Goal: Information Seeking & Learning: Learn about a topic

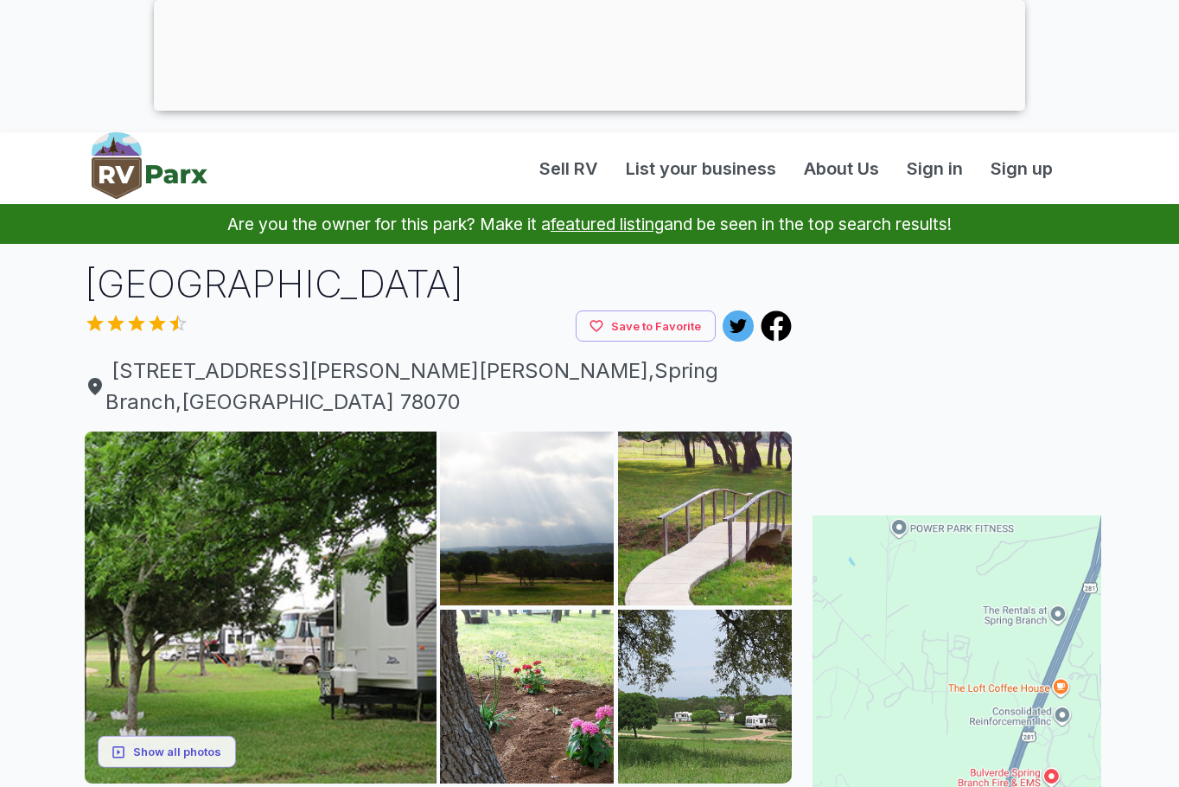
scroll to position [86, 0]
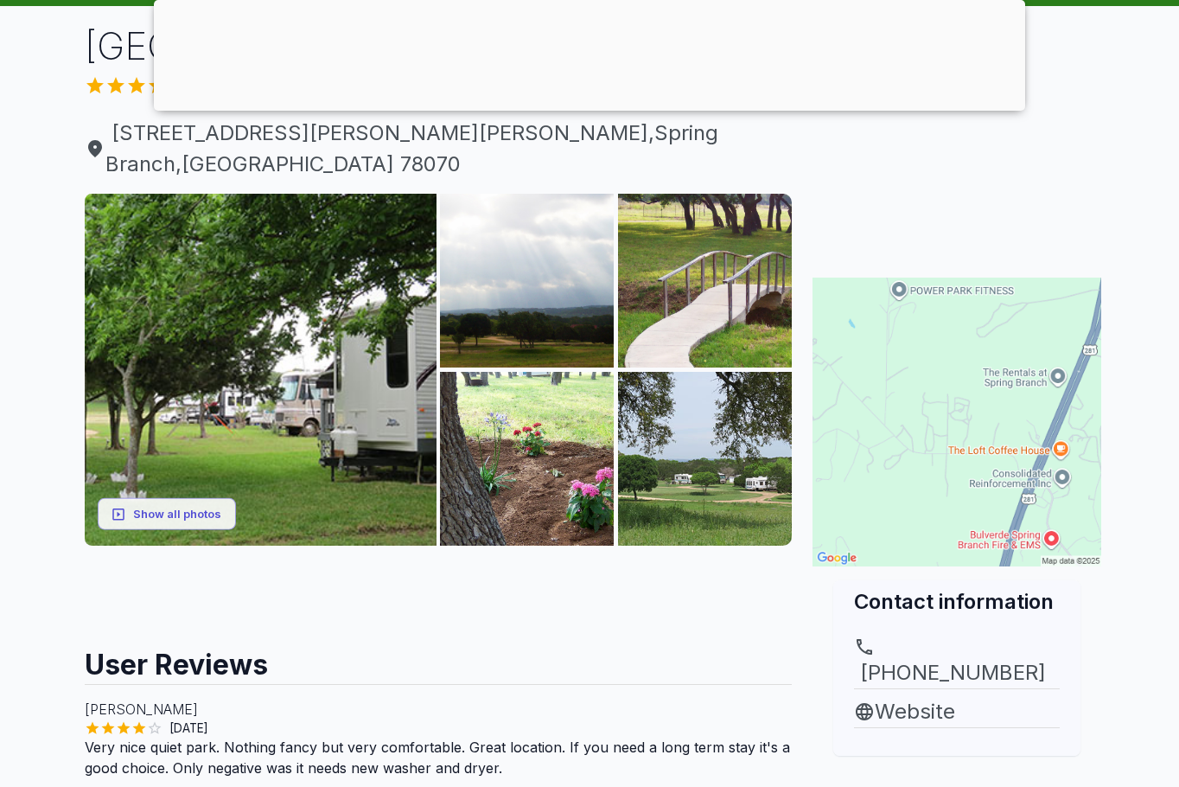
scroll to position [231, 0]
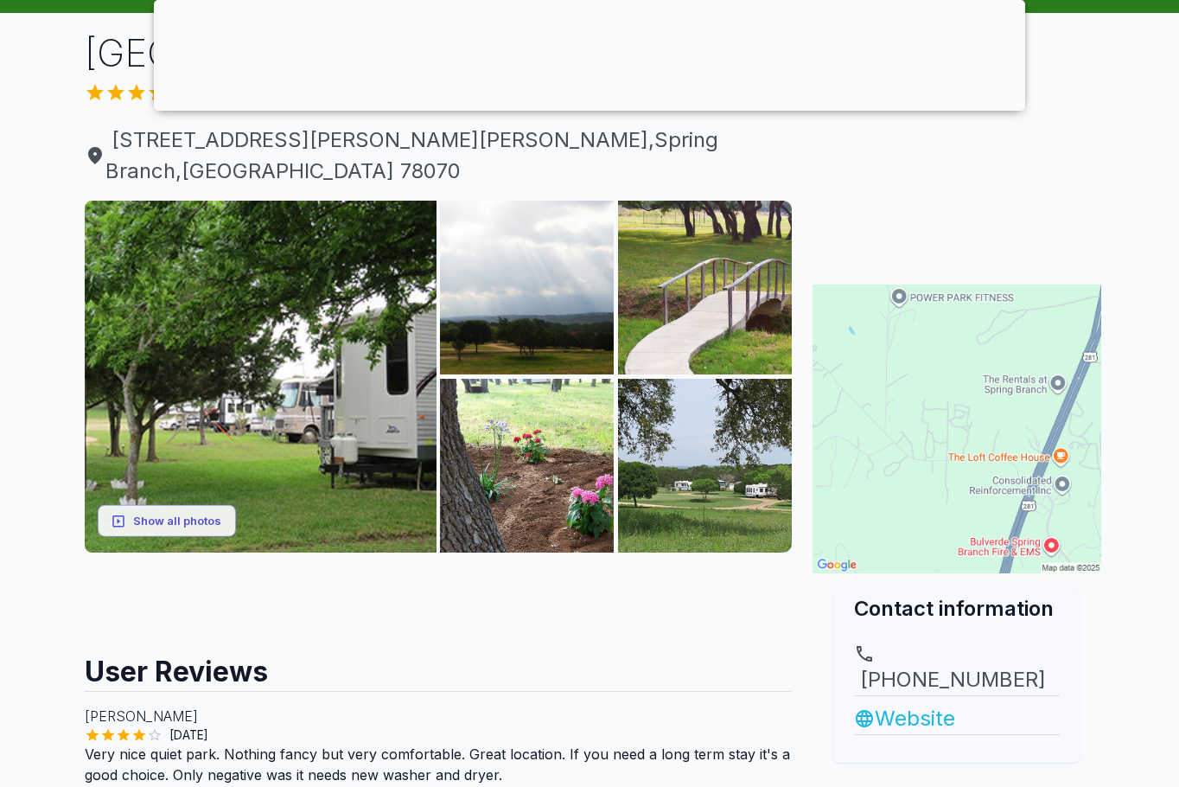
click at [909, 703] on link "Website" at bounding box center [957, 718] width 206 height 31
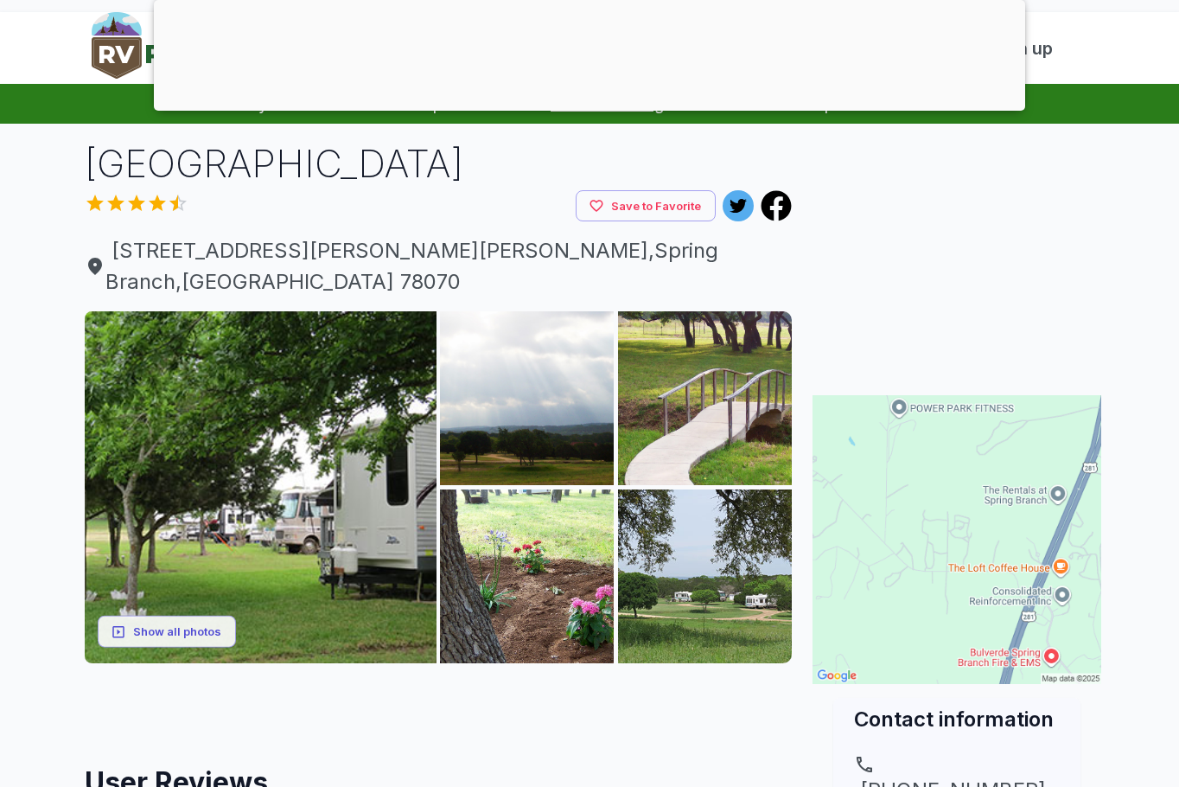
scroll to position [86, 0]
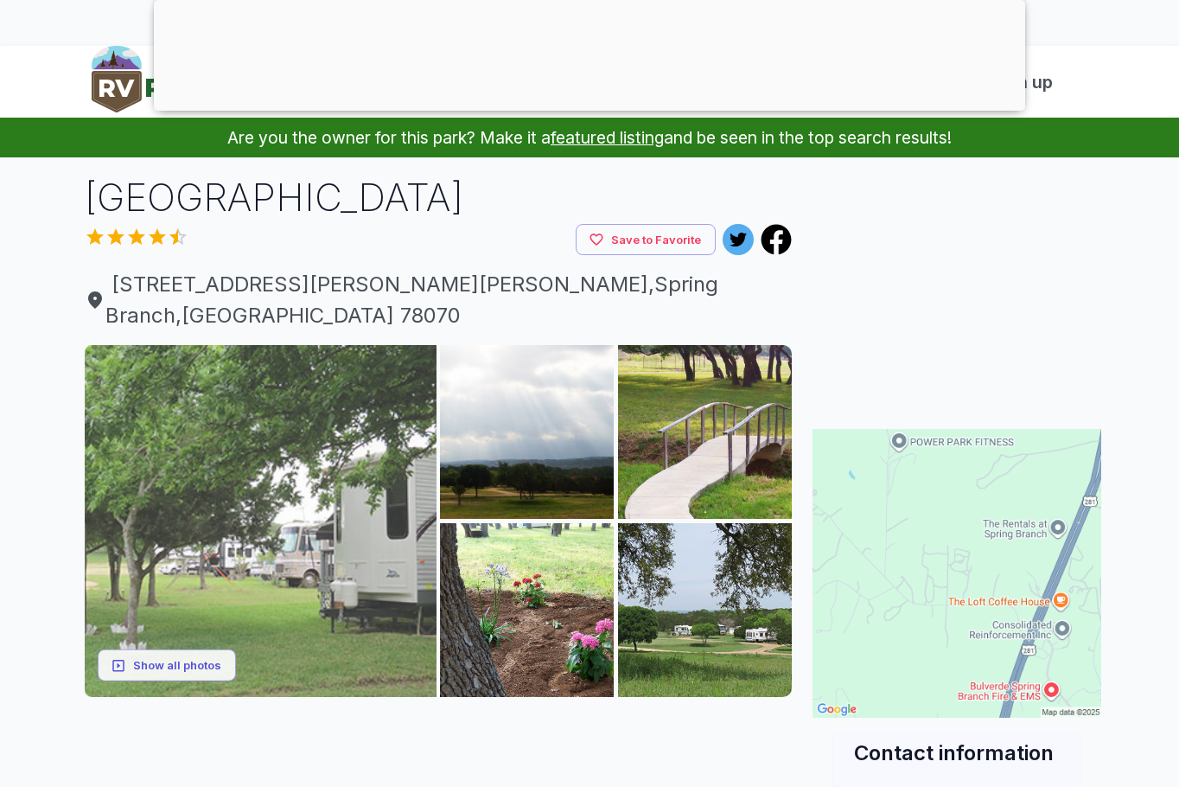
click at [316, 457] on img at bounding box center [261, 521] width 352 height 352
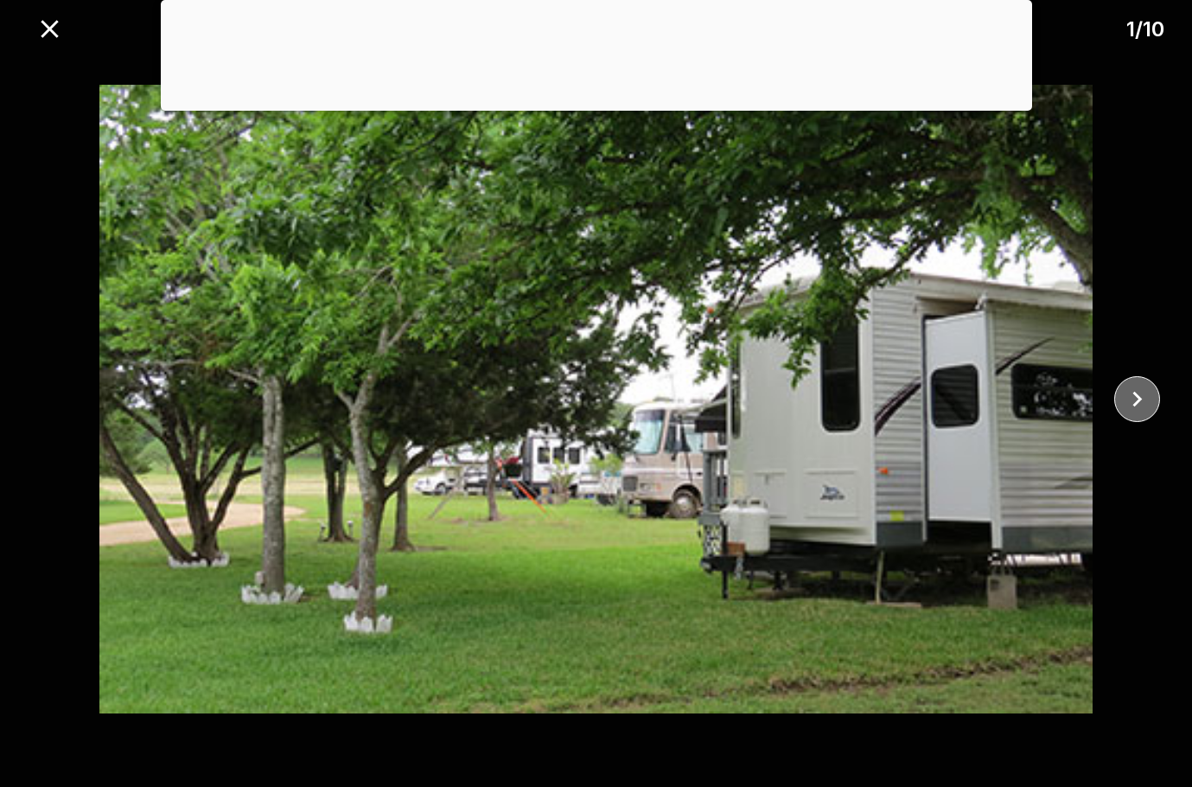
click at [1142, 392] on icon "close" at bounding box center [1137, 399] width 30 height 30
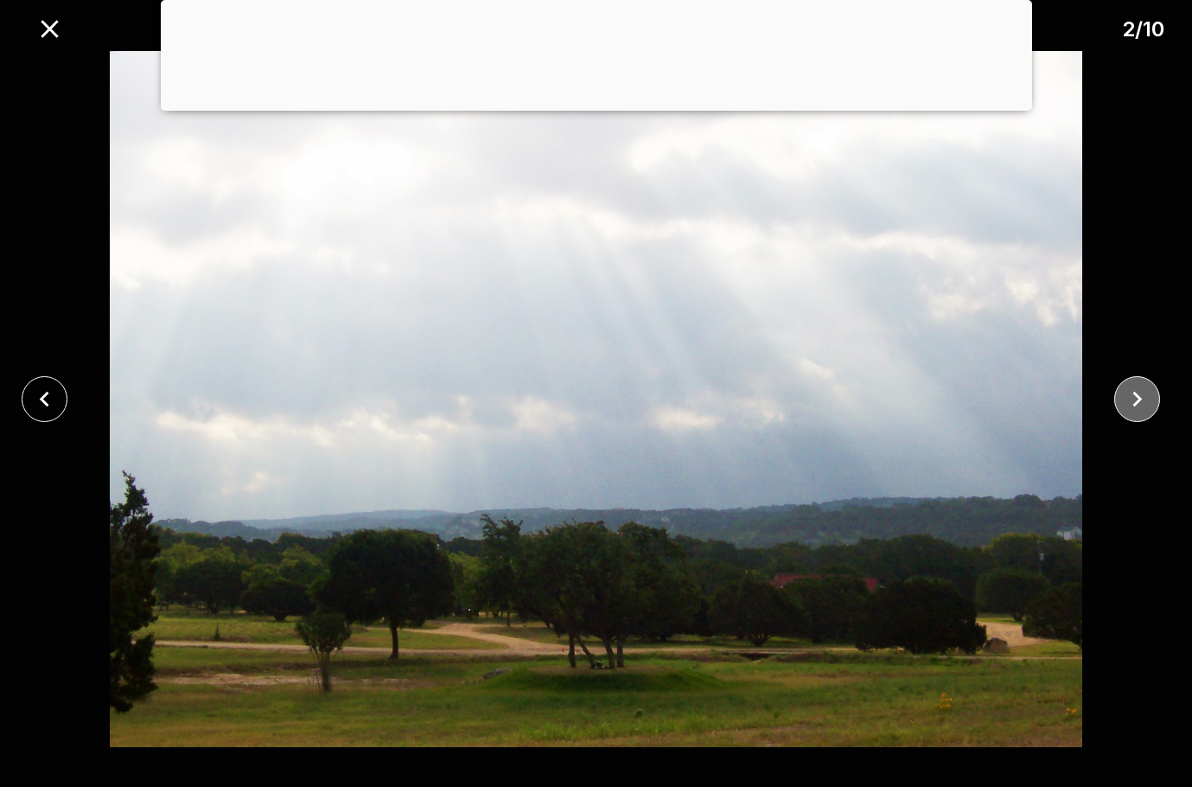
click at [1132, 391] on icon "close" at bounding box center [1137, 399] width 30 height 30
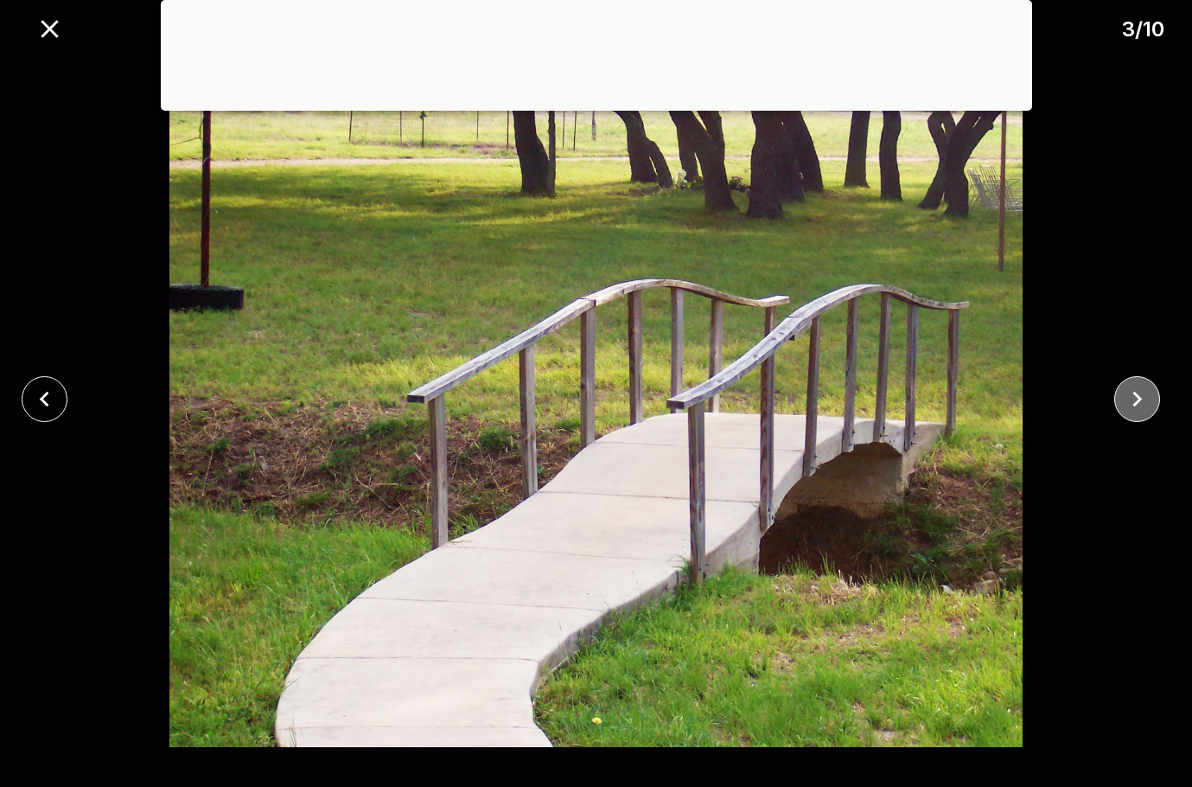
click at [1128, 391] on icon "close" at bounding box center [1137, 399] width 30 height 30
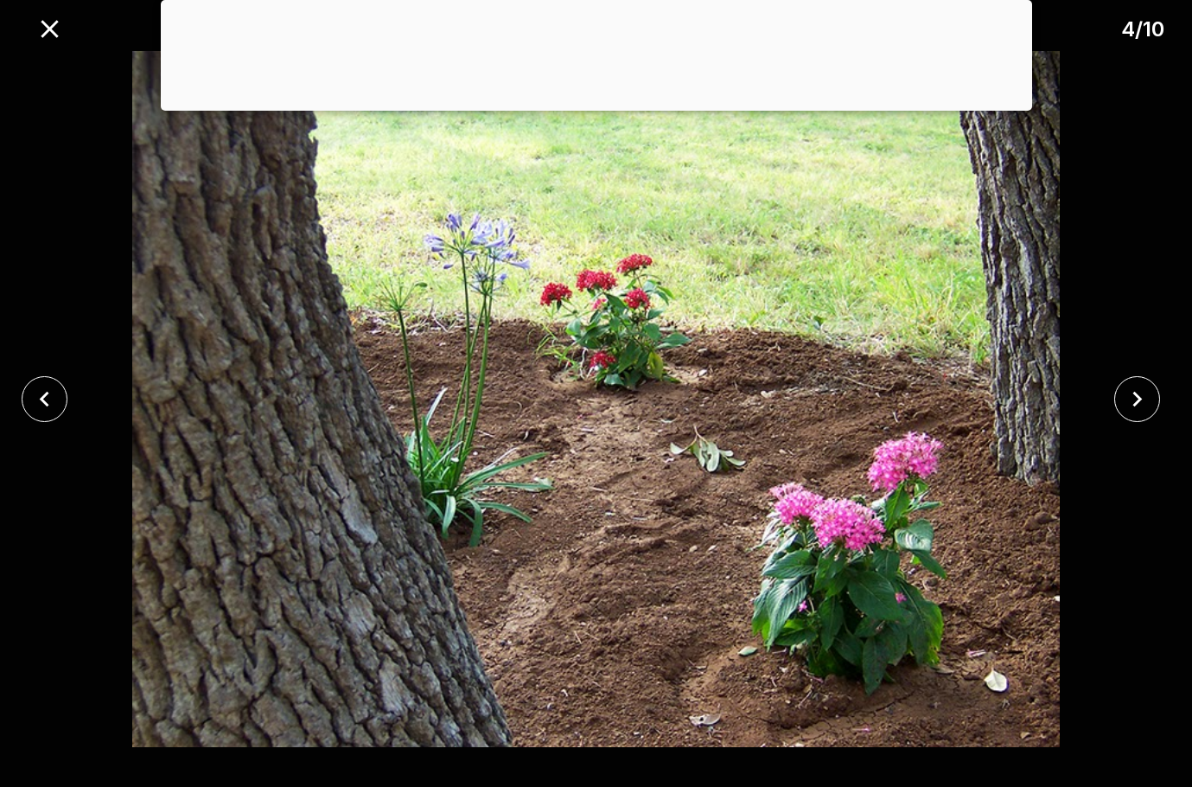
click at [1115, 382] on div at bounding box center [1142, 399] width 99 height 46
click at [1139, 397] on icon "close" at bounding box center [1137, 399] width 30 height 30
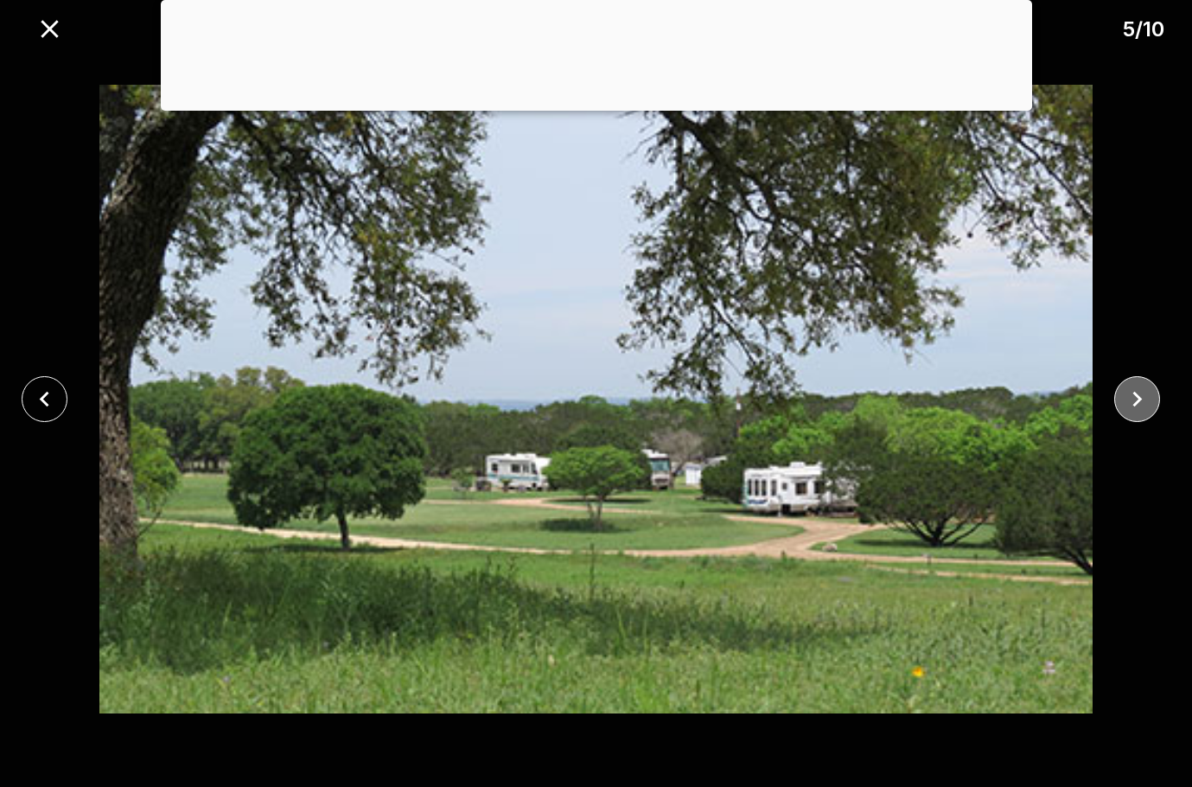
click at [1133, 393] on icon "close" at bounding box center [1138, 400] width 10 height 16
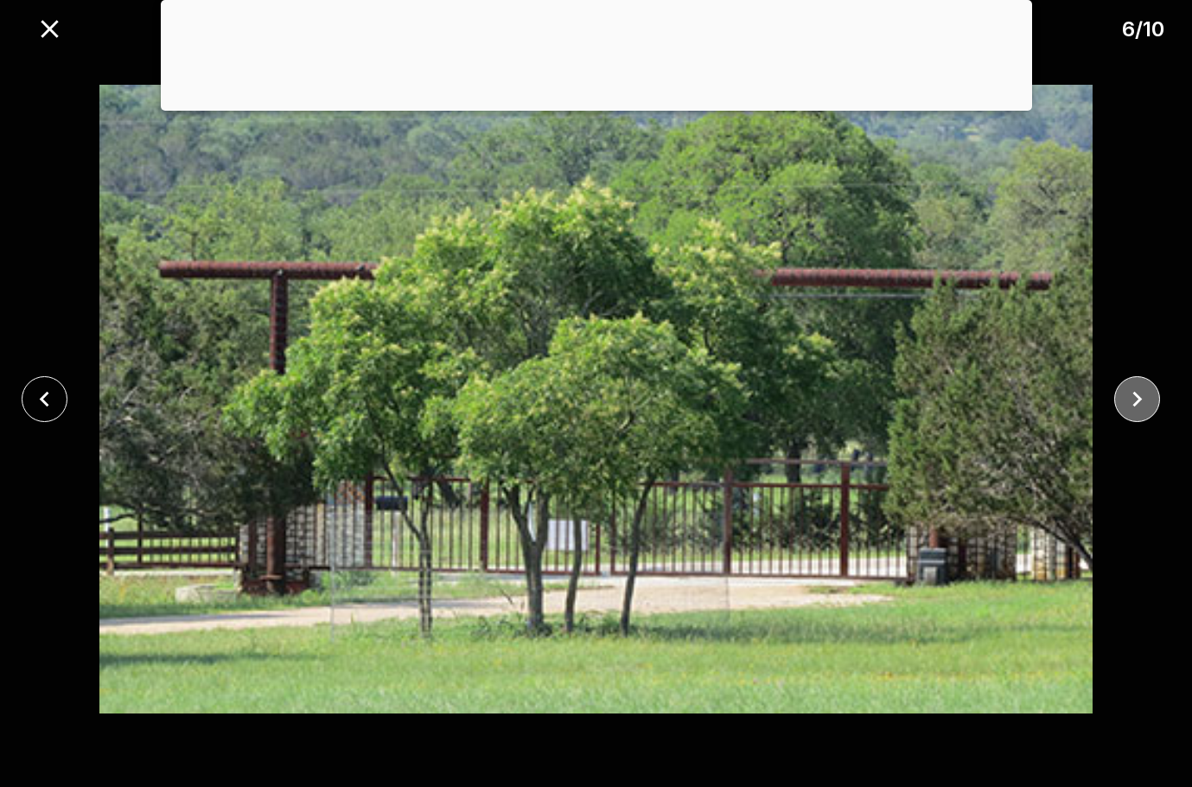
click at [1128, 390] on icon "close" at bounding box center [1137, 399] width 30 height 30
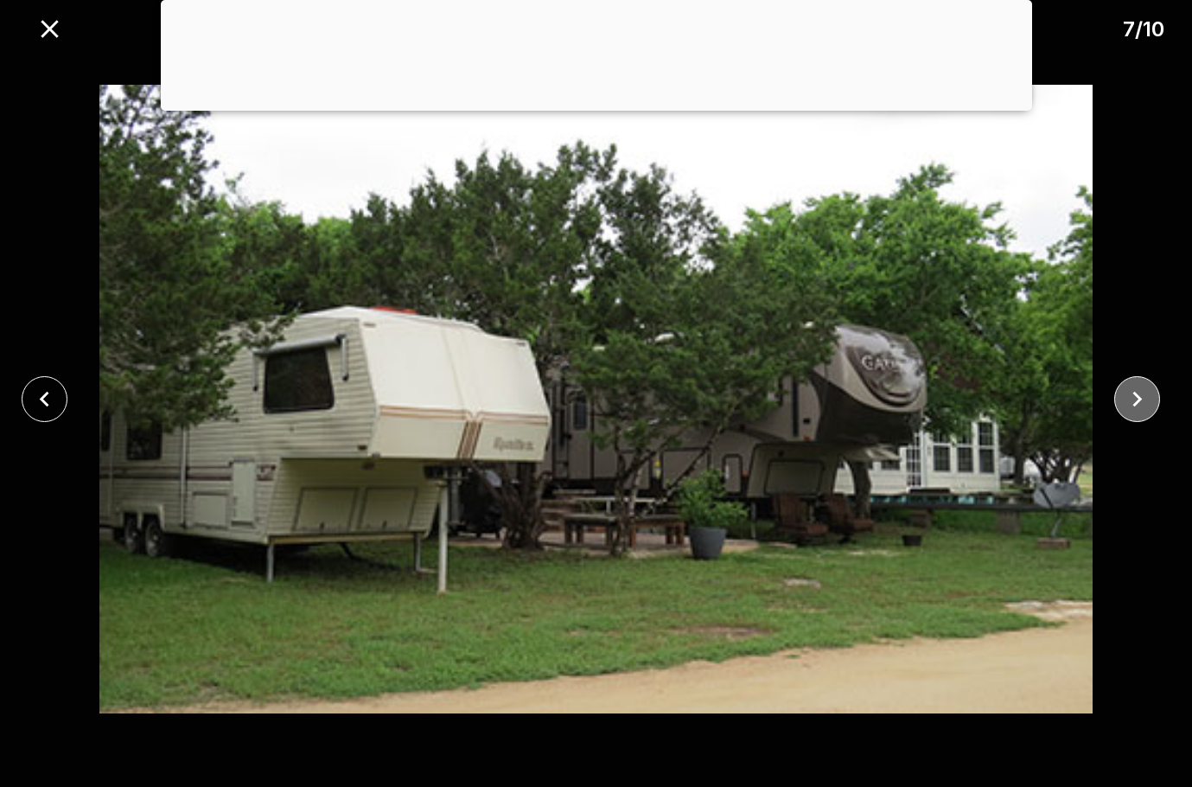
click at [1128, 390] on icon "close" at bounding box center [1137, 399] width 30 height 30
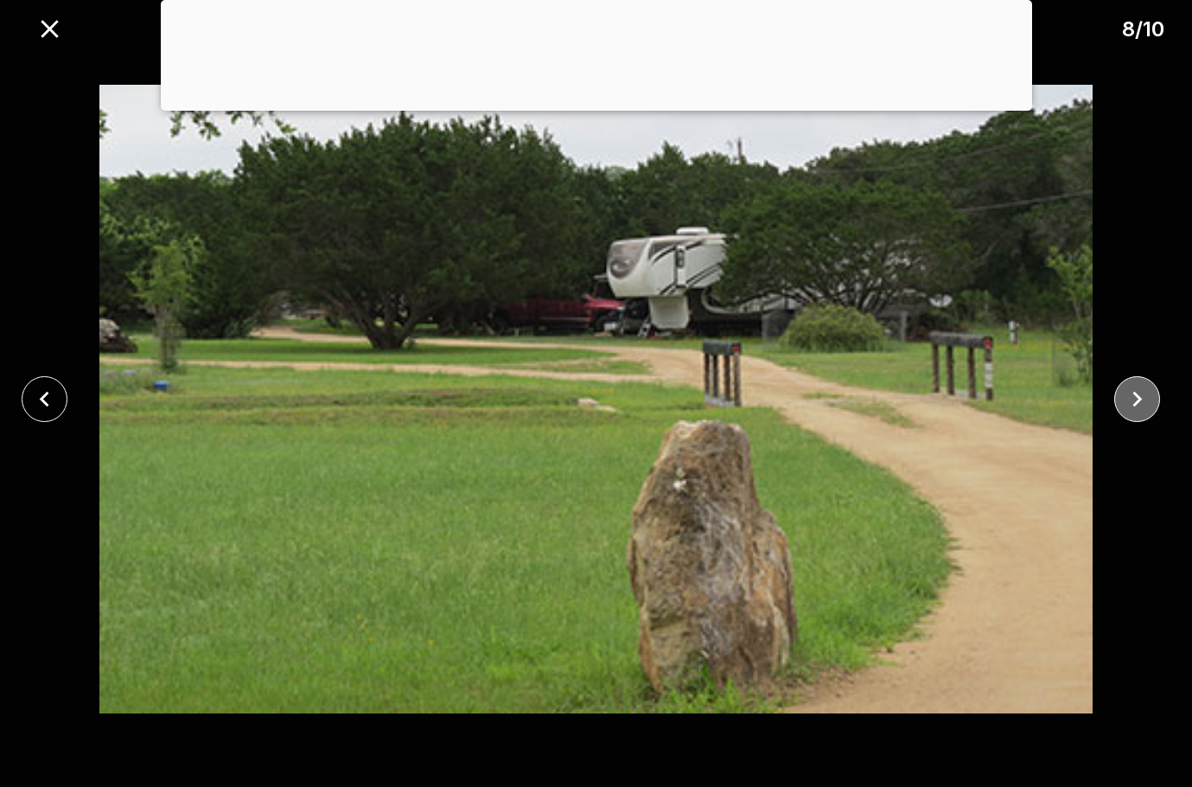
click at [1128, 390] on icon "close" at bounding box center [1137, 399] width 30 height 30
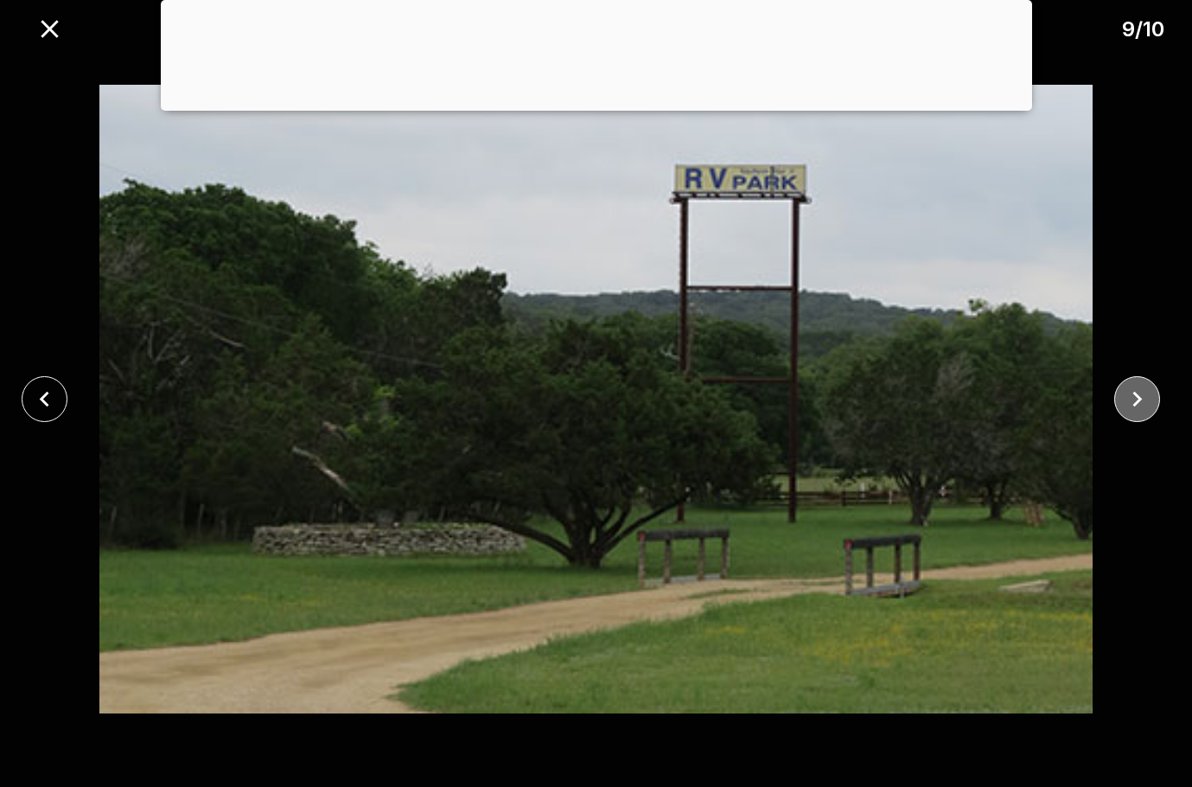
click at [1128, 390] on icon "close" at bounding box center [1137, 399] width 30 height 30
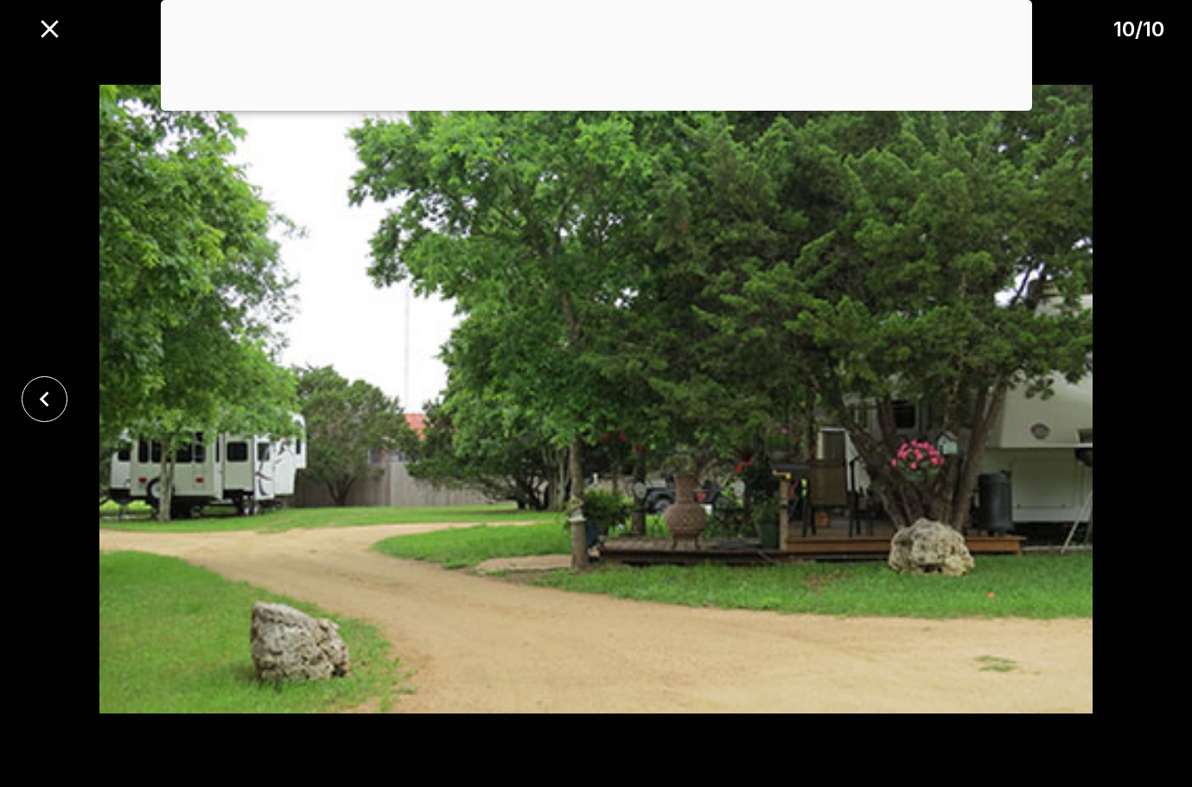
click at [1126, 390] on div at bounding box center [596, 399] width 1192 height 696
click at [46, 14] on icon "close" at bounding box center [50, 29] width 30 height 30
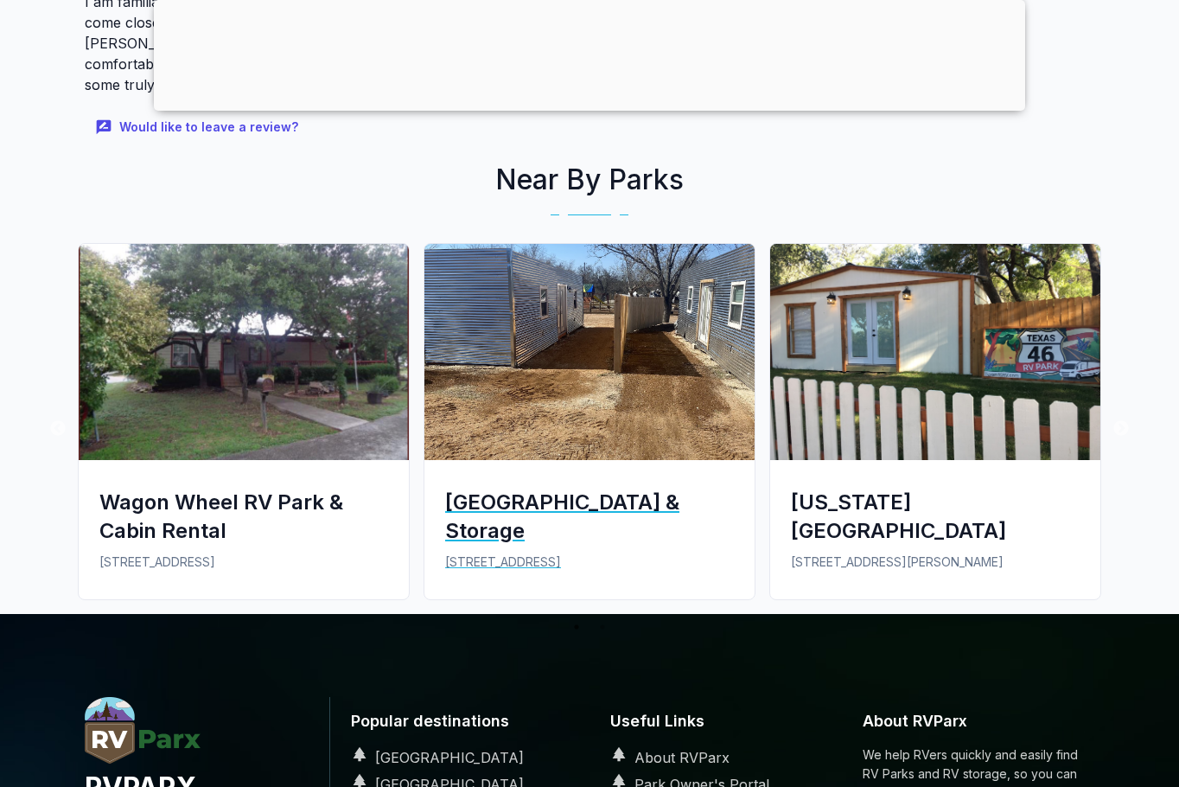
scroll to position [1470, 0]
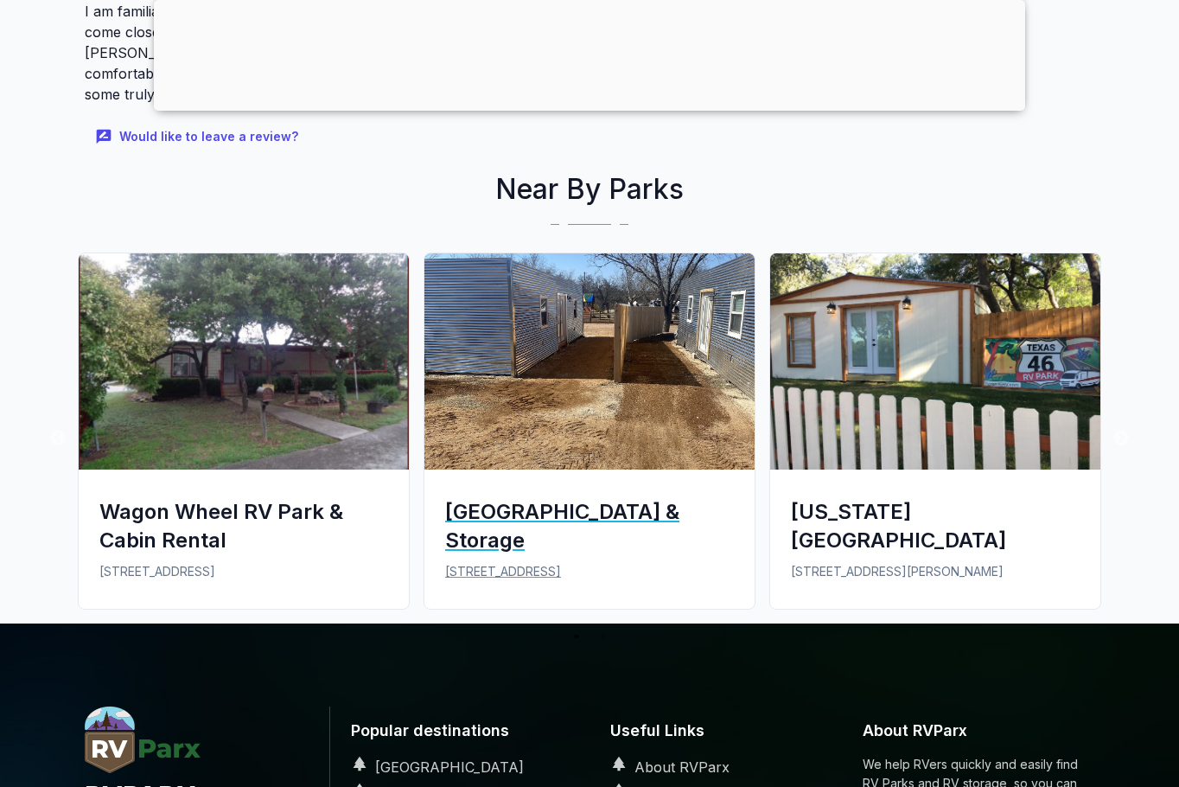
click at [546, 497] on div "[GEOGRAPHIC_DATA] & Storage" at bounding box center [589, 525] width 289 height 57
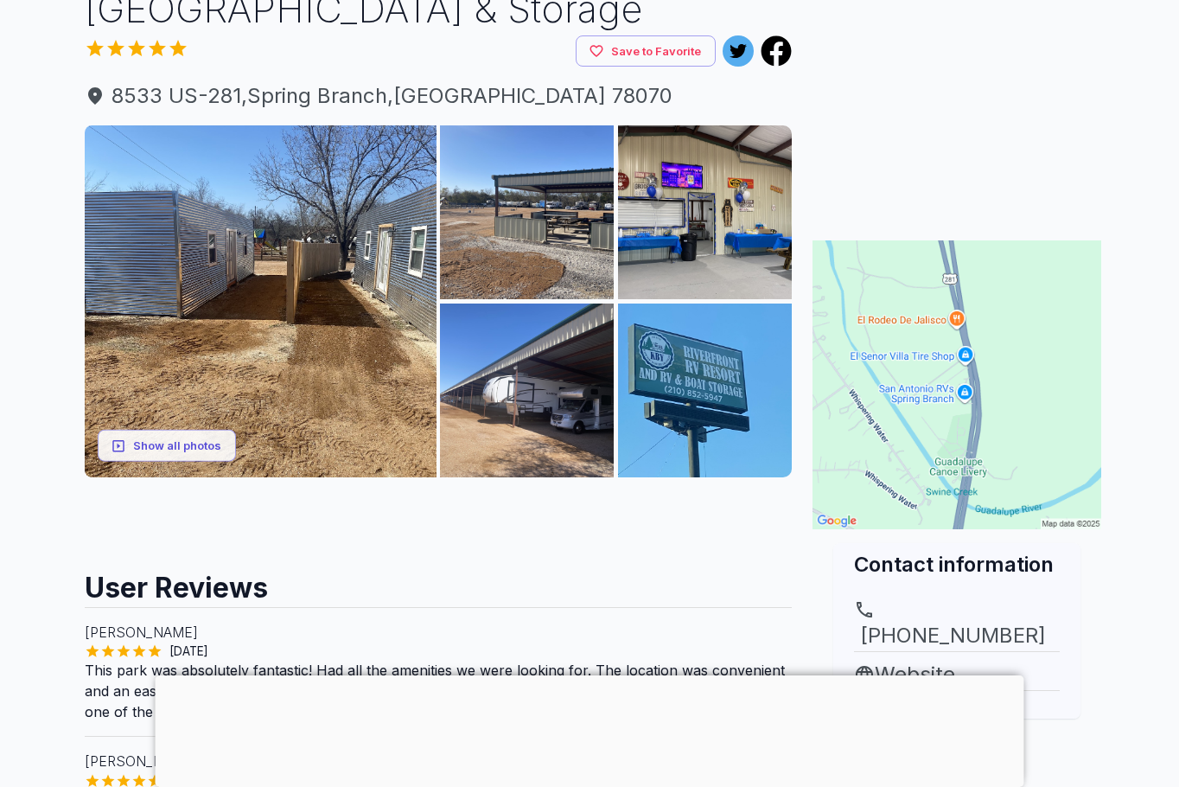
scroll to position [86, 0]
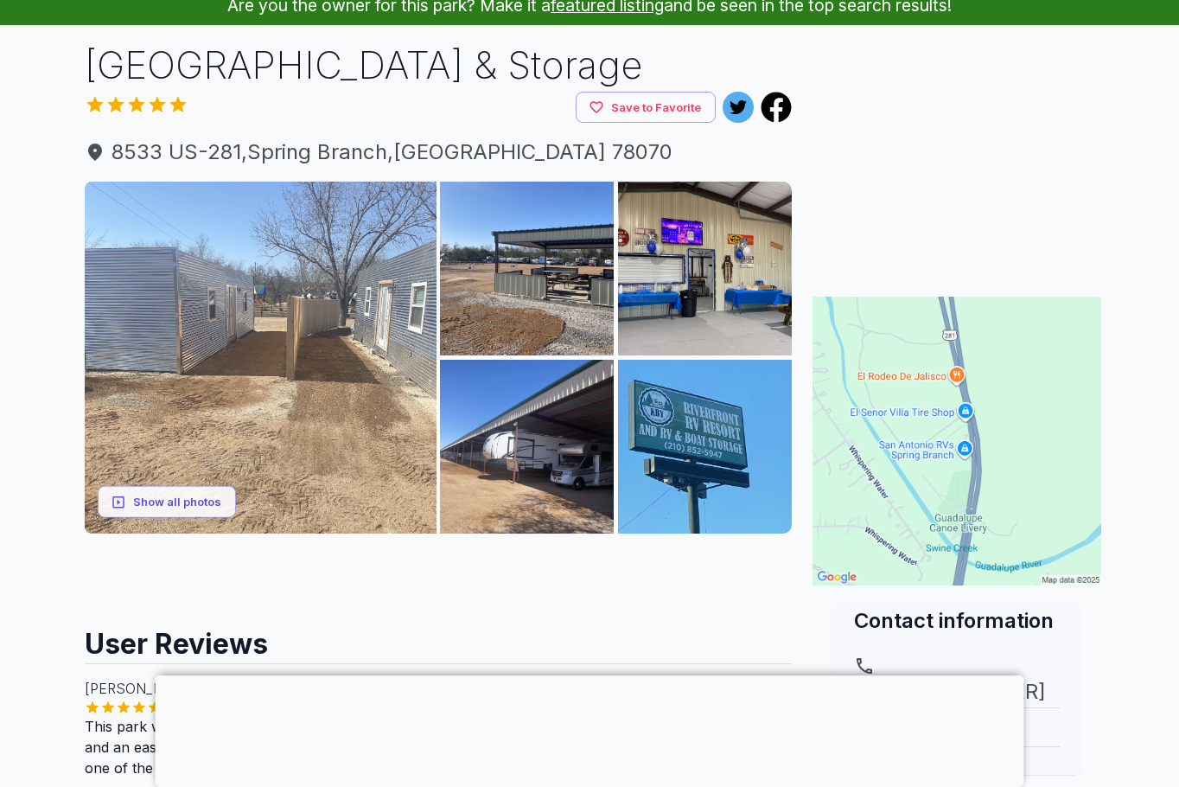
click at [311, 318] on img at bounding box center [261, 358] width 352 height 352
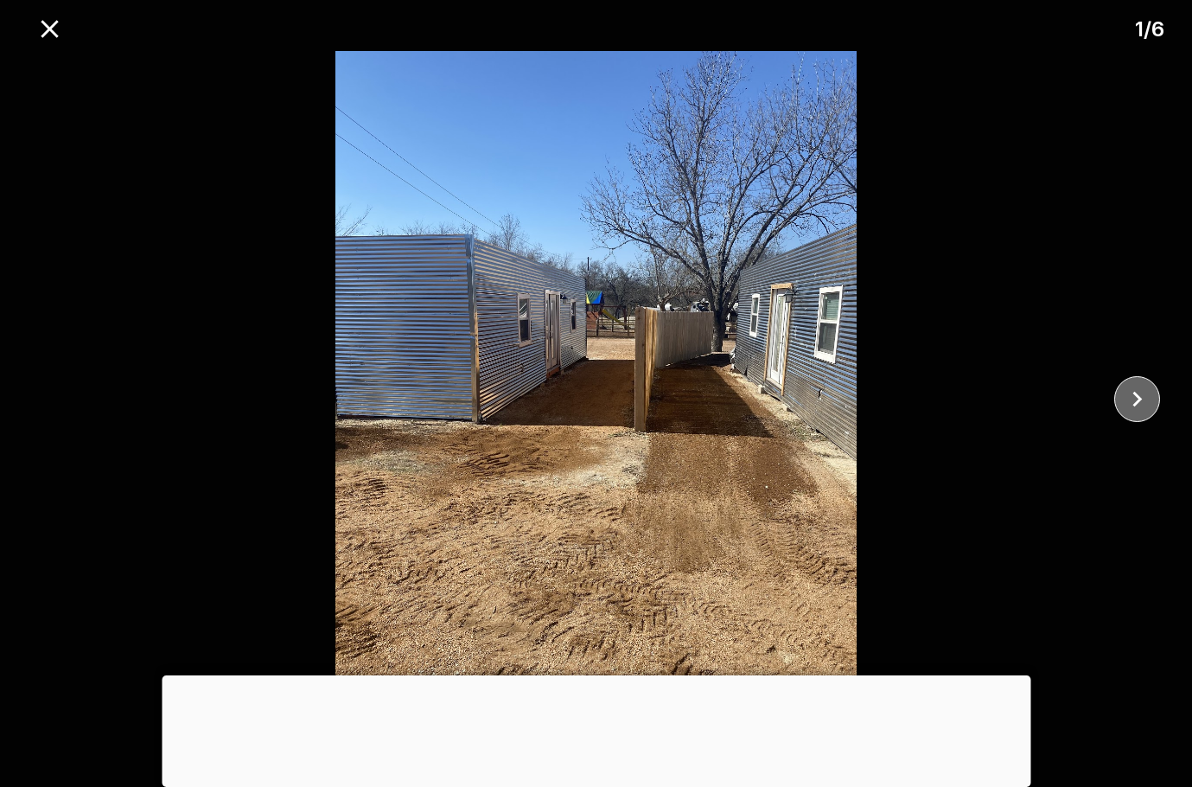
click at [1125, 394] on icon "close" at bounding box center [1137, 399] width 30 height 30
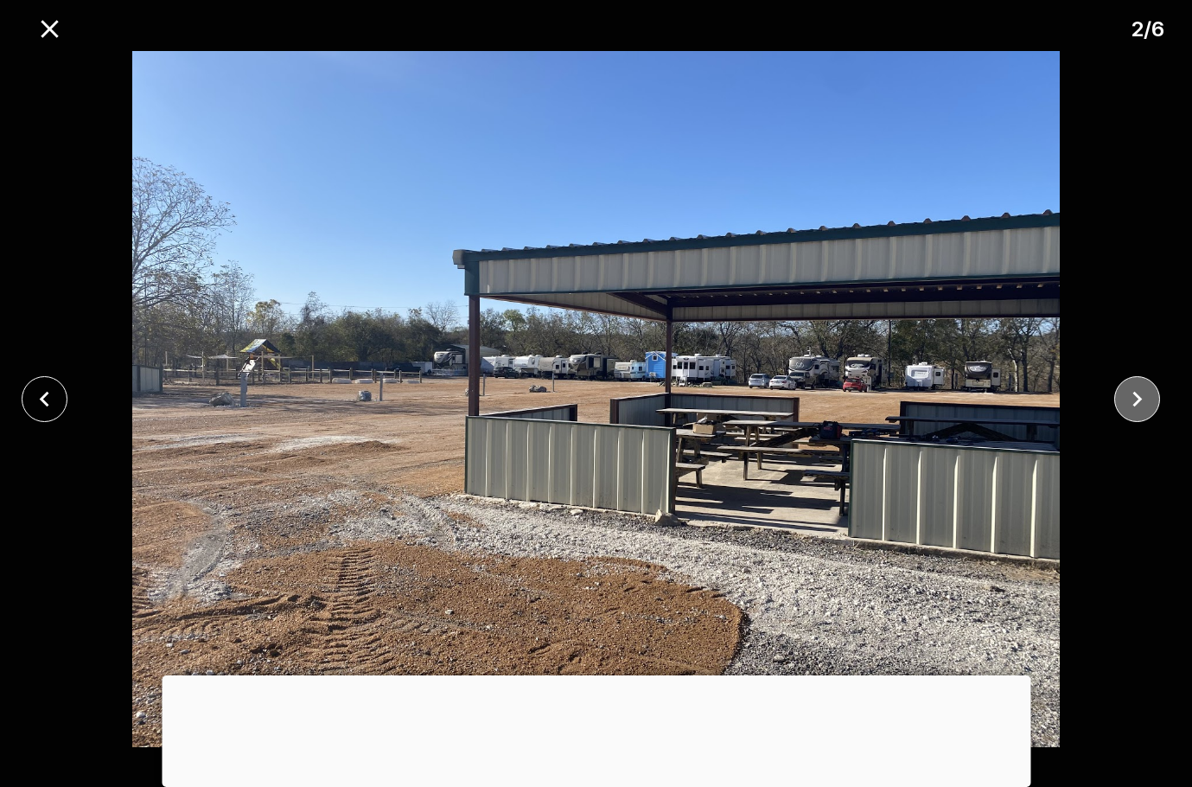
click at [1118, 400] on button "close" at bounding box center [1137, 399] width 46 height 46
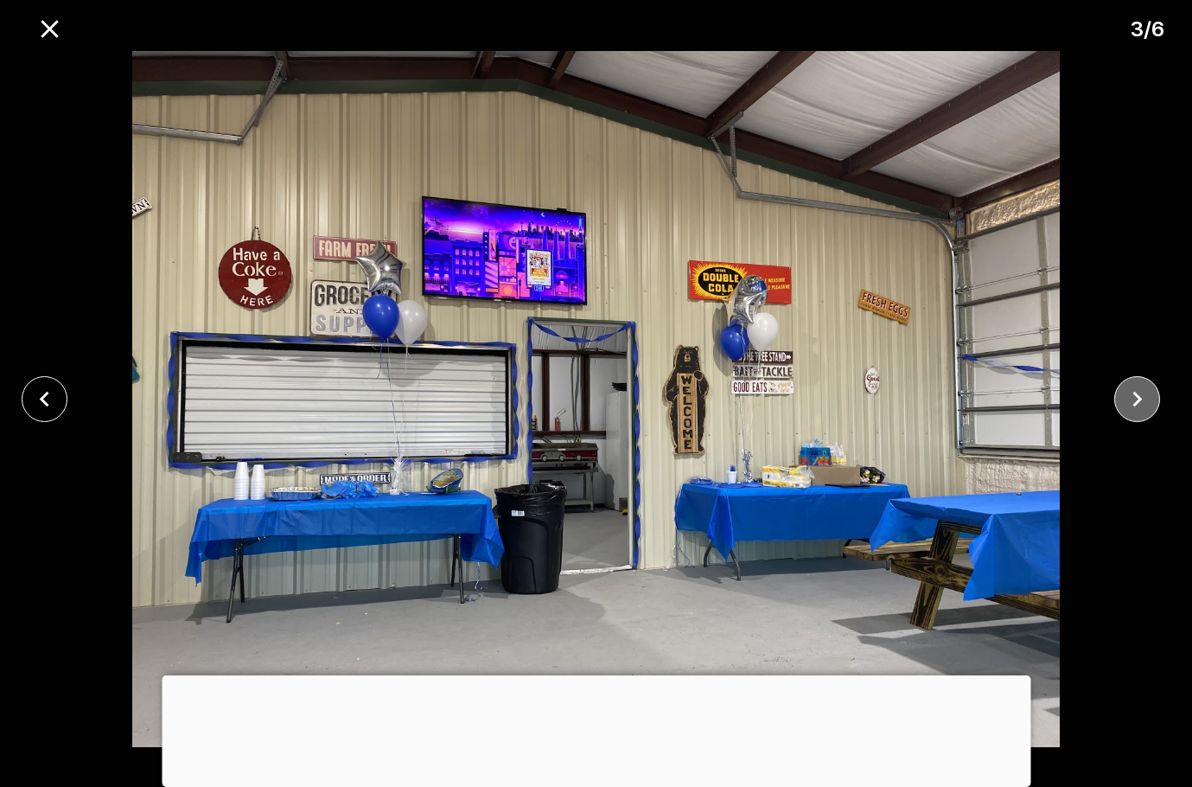
click at [1128, 395] on icon "close" at bounding box center [1137, 399] width 30 height 30
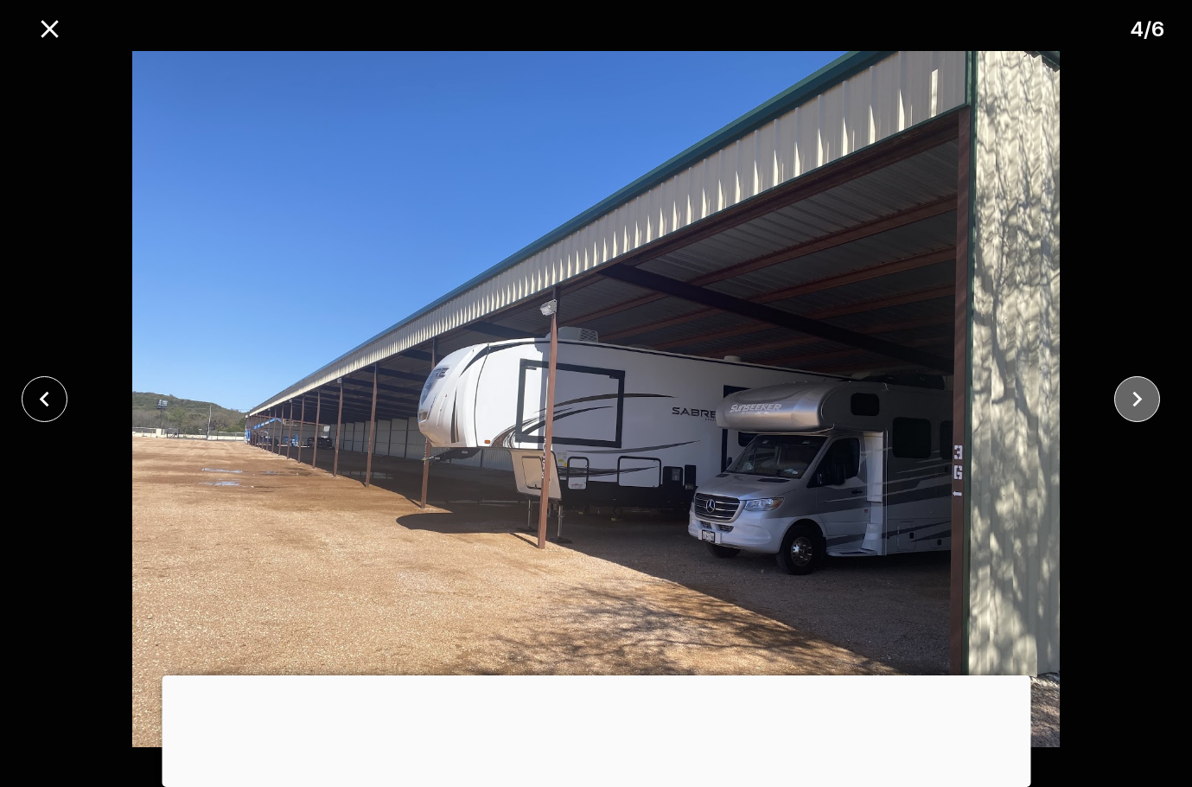
click at [1121, 397] on button "close" at bounding box center [1137, 399] width 46 height 46
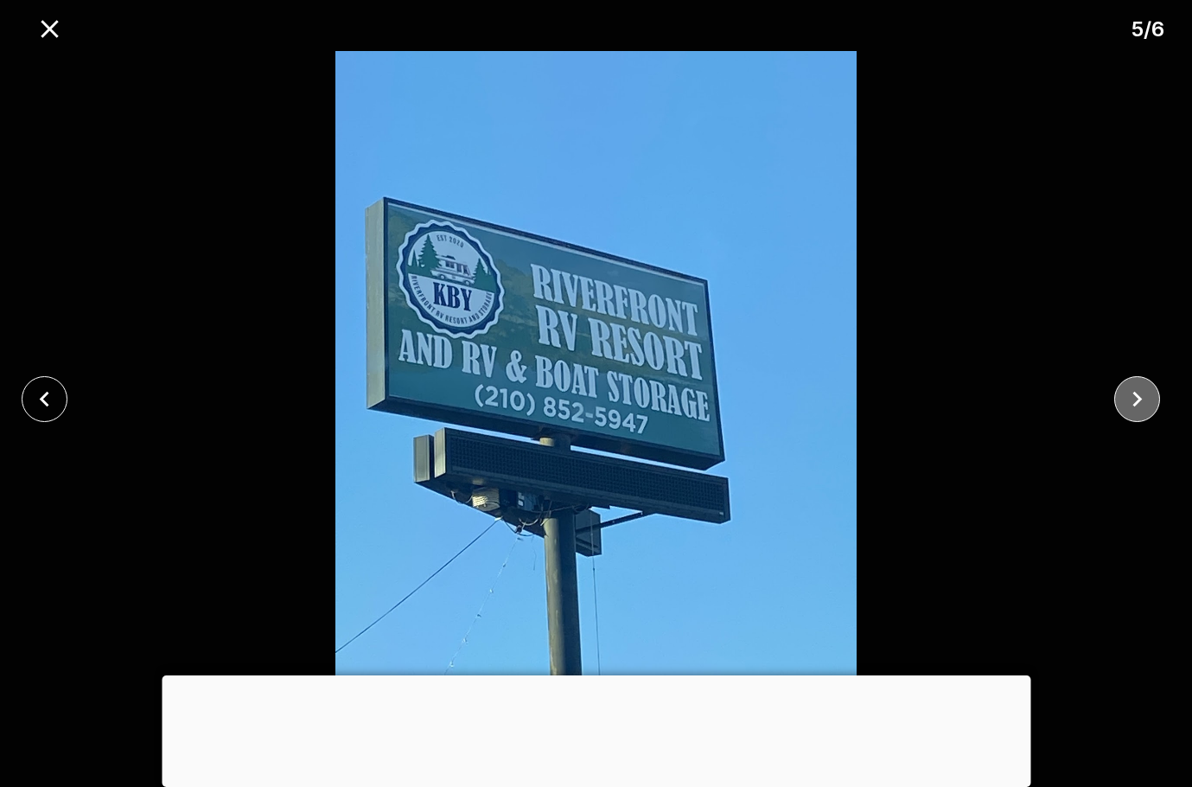
click at [1123, 393] on icon "close" at bounding box center [1137, 399] width 30 height 30
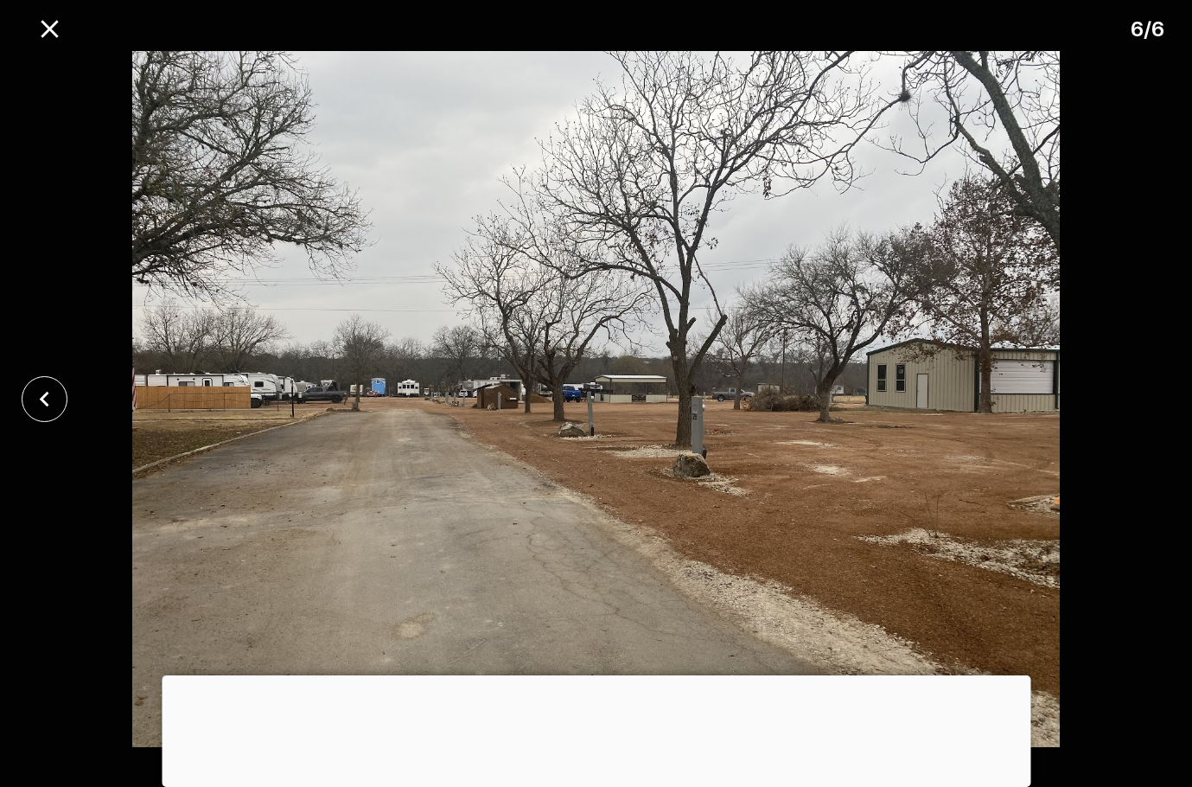
click at [1118, 411] on div at bounding box center [596, 399] width 1192 height 696
click at [48, 22] on icon "close" at bounding box center [50, 29] width 30 height 30
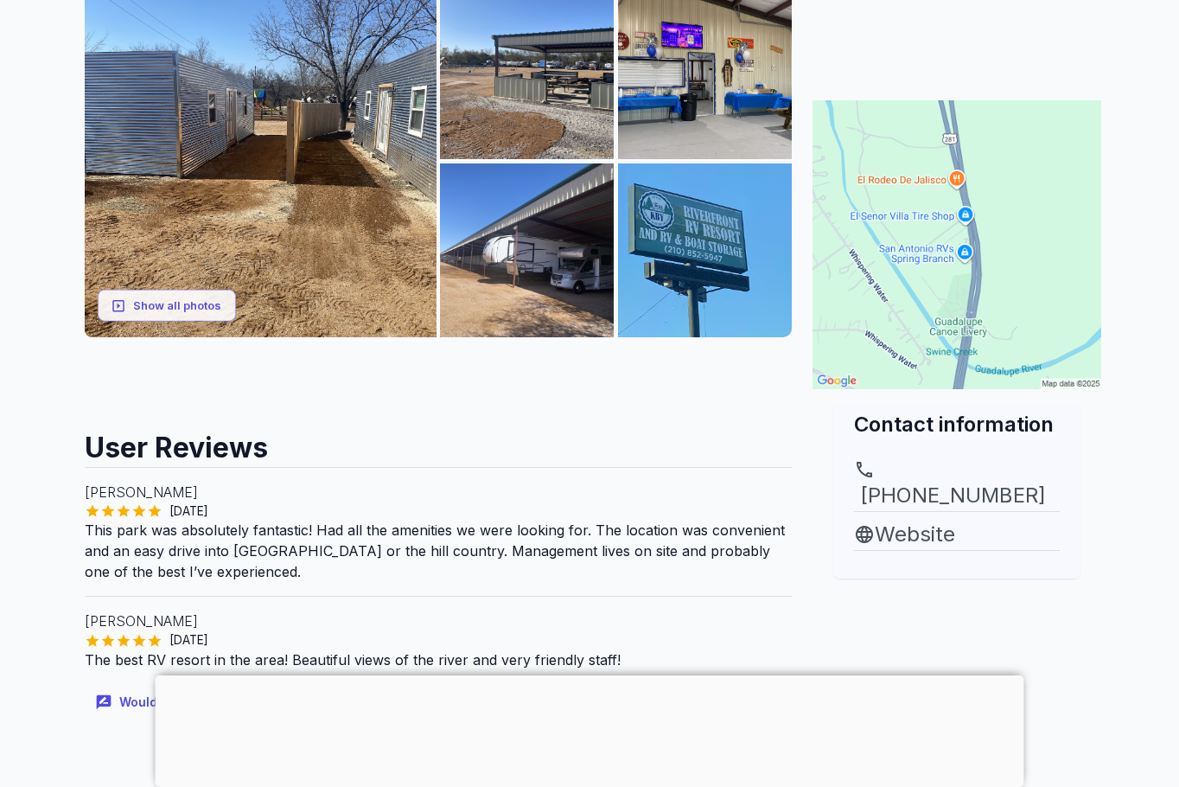
scroll to position [317, 0]
